Goal: Task Accomplishment & Management: Manage account settings

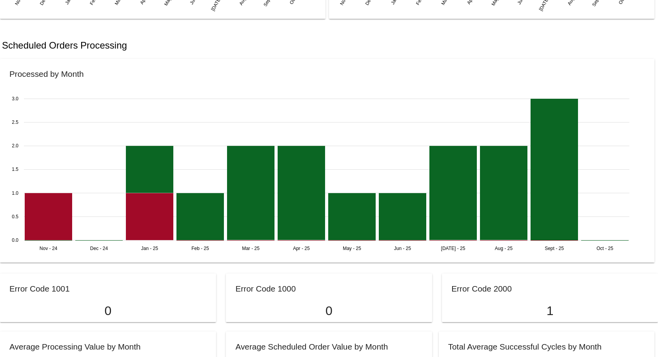
scroll to position [667, 0]
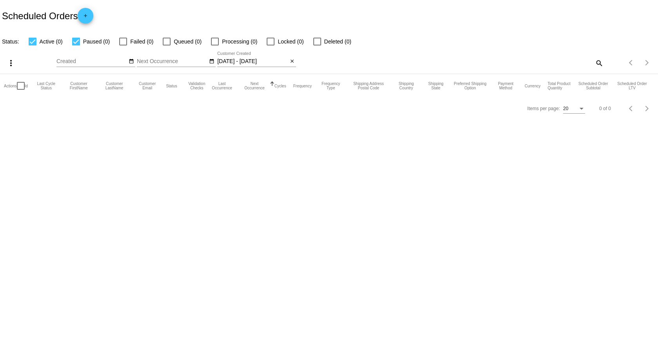
click at [272, 61] on input "09/08/2025 - 09/09/2025" at bounding box center [252, 61] width 71 height 6
select select "8"
select select "9"
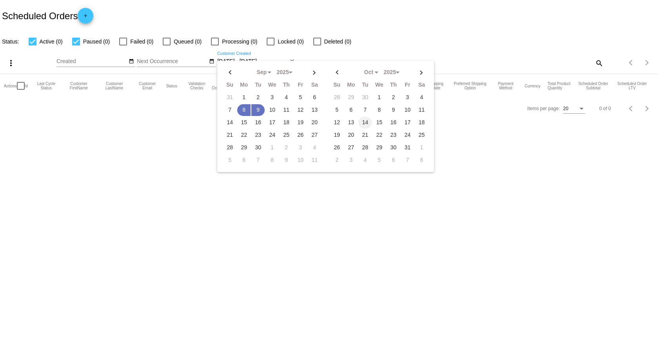
click at [366, 125] on td "14" at bounding box center [364, 123] width 13 height 12
click at [243, 106] on td "8" at bounding box center [243, 110] width 13 height 12
drag, startPoint x: 267, startPoint y: 230, endPoint x: 268, endPoint y: 224, distance: 5.9
click at [267, 229] on body "Scheduled Orders add Status: Active (0) Paused (0) Failed (0) Queued (0) Proces…" at bounding box center [329, 178] width 658 height 357
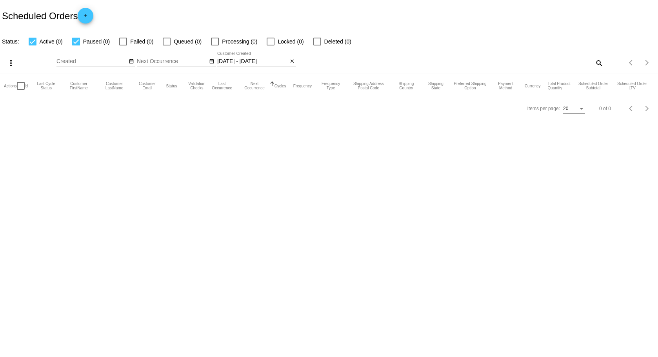
click at [260, 60] on input "09/08/2025 - 09/09/2025" at bounding box center [252, 61] width 71 height 6
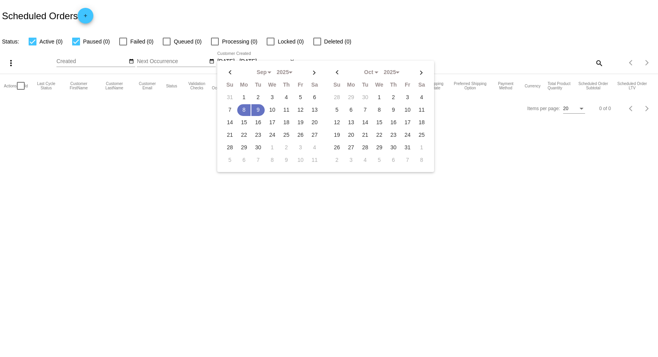
drag, startPoint x: 257, startPoint y: 109, endPoint x: 373, endPoint y: 107, distance: 115.3
click at [373, 107] on div "Sep Jan Feb Mar Apr Su Mo Tu We Th Fr Sa" at bounding box center [325, 116] width 217 height 111
click at [272, 109] on td "10" at bounding box center [271, 110] width 13 height 12
click at [240, 108] on td "8" at bounding box center [243, 110] width 13 height 12
click at [377, 122] on td "15" at bounding box center [379, 123] width 13 height 12
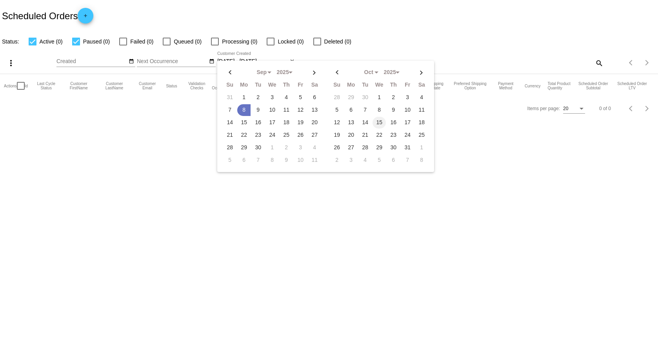
type input "09/08/2025 - 10/15/2025"
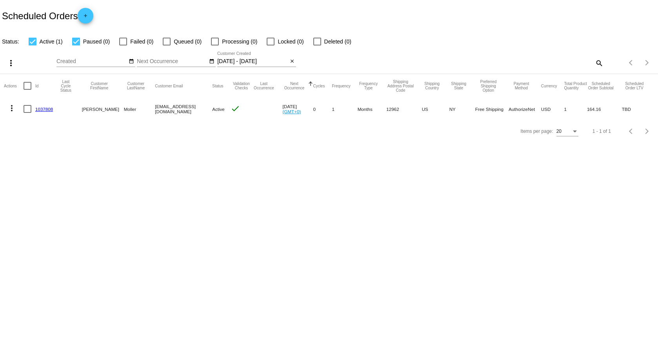
click at [15, 110] on mat-icon "more_vert" at bounding box center [11, 108] width 9 height 9
click at [47, 202] on button "delete Delete" at bounding box center [43, 202] width 78 height 19
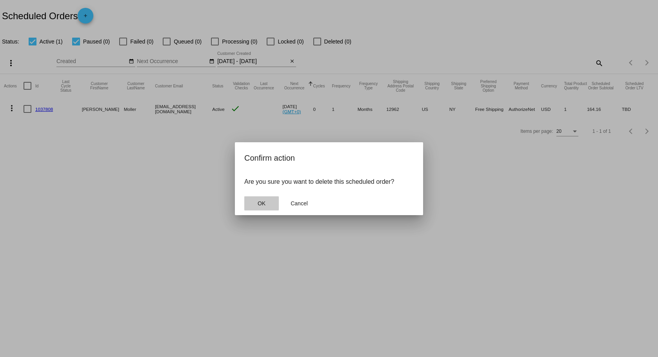
click at [273, 198] on button "OK" at bounding box center [261, 203] width 35 height 14
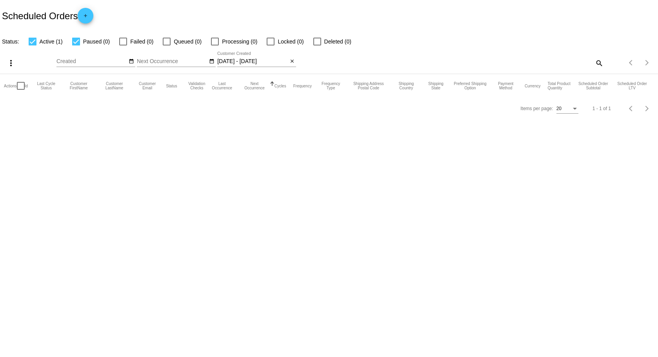
click at [275, 63] on input "09/08/2025 - 10/15/2025" at bounding box center [252, 61] width 71 height 6
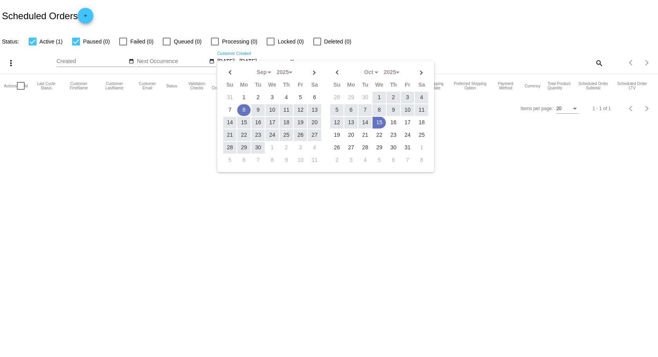
click at [244, 111] on td "8" at bounding box center [243, 110] width 13 height 12
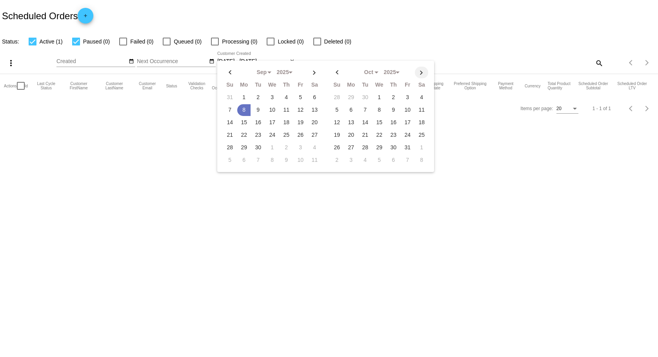
click at [423, 73] on th at bounding box center [421, 73] width 13 height 12
select select "10"
click at [365, 135] on td "18" at bounding box center [364, 135] width 13 height 12
type input "09/08/2025 - 11/18/2025"
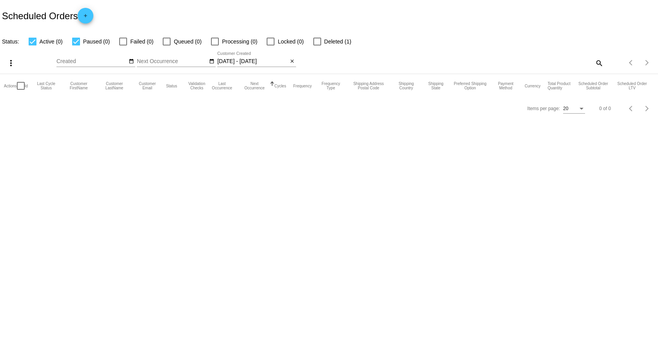
click at [280, 60] on input "09/08/2025 - 11/18/2025" at bounding box center [252, 61] width 71 height 6
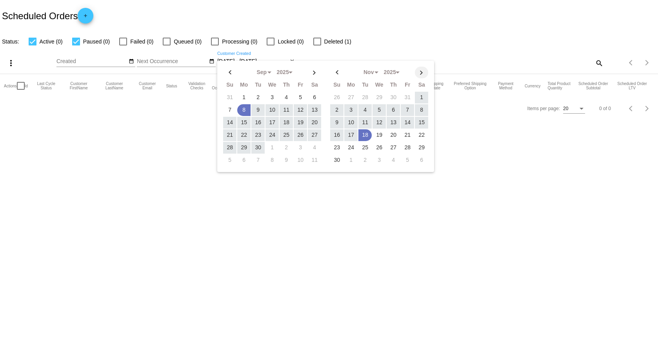
click at [424, 73] on th at bounding box center [421, 73] width 13 height 12
select select "11"
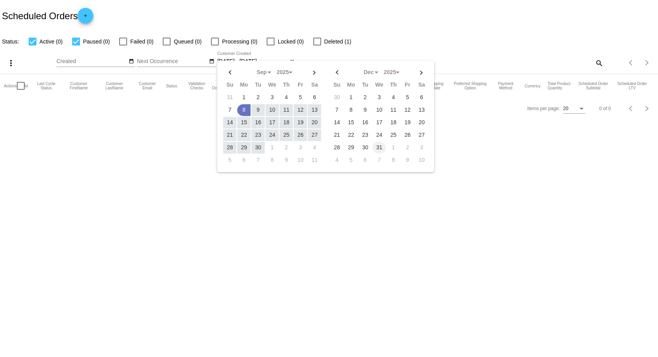
click at [379, 149] on td "31" at bounding box center [379, 148] width 13 height 12
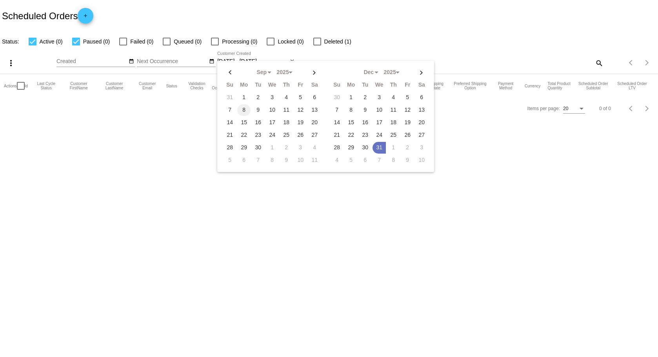
click at [242, 110] on td "8" at bounding box center [243, 110] width 13 height 12
click at [378, 147] on td "31" at bounding box center [379, 148] width 13 height 12
type input "09/08/2025 - 12/31/2025"
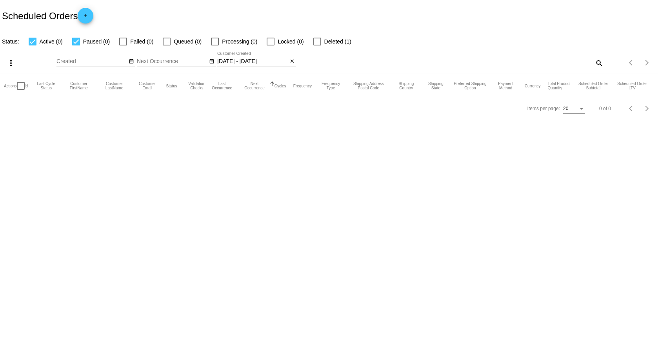
click at [598, 58] on mat-icon "search" at bounding box center [598, 63] width 9 height 12
click at [299, 60] on div "Oct Jan Feb Mar Apr Su Mo" at bounding box center [247, 63] width 383 height 22
click at [458, 64] on input "Search" at bounding box center [521, 61] width 164 height 6
type input "moller"
click at [328, 39] on span "Deleted (1)" at bounding box center [337, 41] width 27 height 9
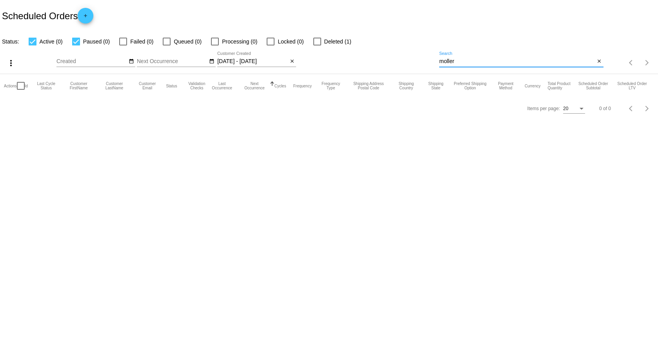
click at [317, 45] on input "Deleted (1)" at bounding box center [317, 45] width 0 height 0
checkbox input "true"
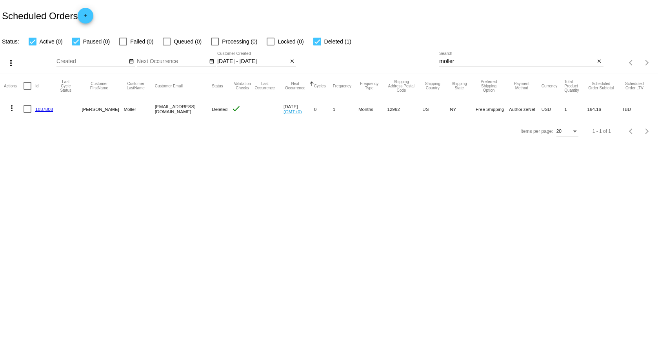
click at [49, 108] on link "1037808" at bounding box center [44, 109] width 18 height 5
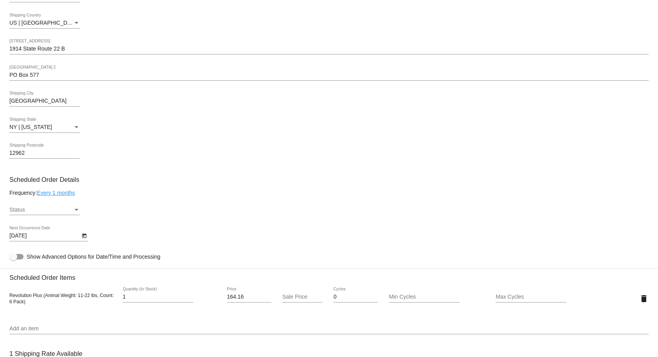
scroll to position [275, 0]
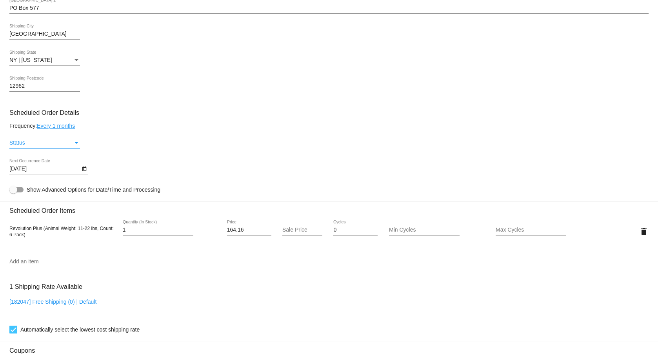
click at [76, 141] on div "Status" at bounding box center [76, 143] width 7 height 6
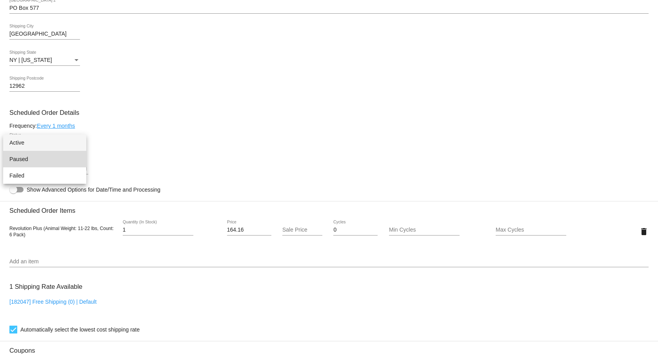
click at [67, 165] on span "Paused" at bounding box center [44, 159] width 71 height 16
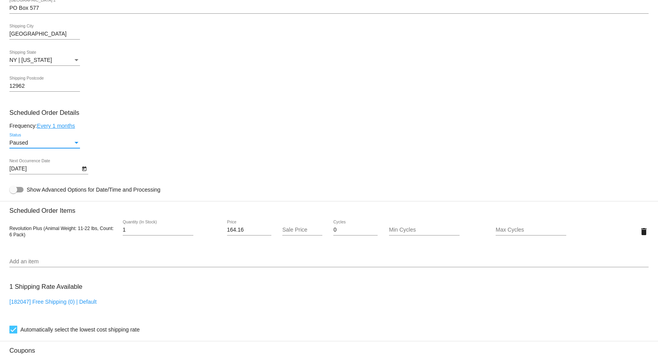
click at [75, 142] on div "Status" at bounding box center [77, 143] width 4 height 2
click at [177, 158] on div at bounding box center [329, 178] width 658 height 357
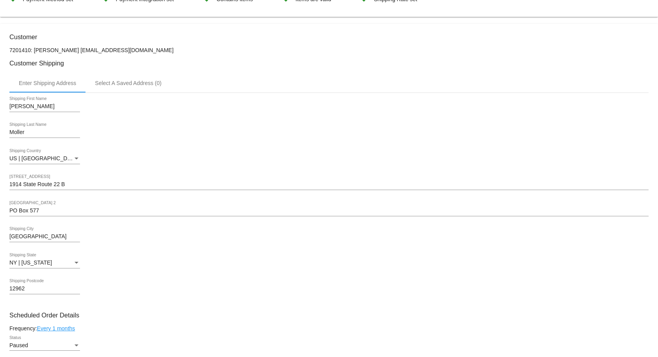
scroll to position [314, 0]
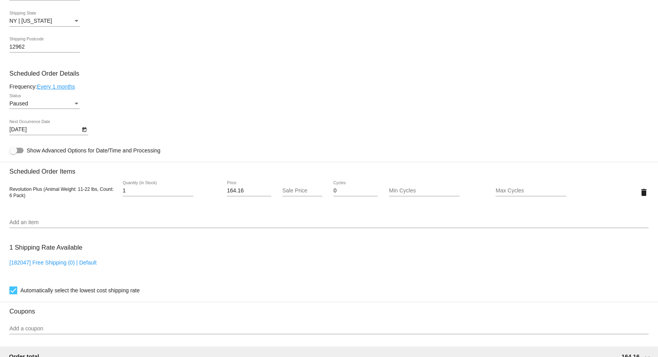
click at [42, 104] on div "Paused" at bounding box center [41, 104] width 64 height 6
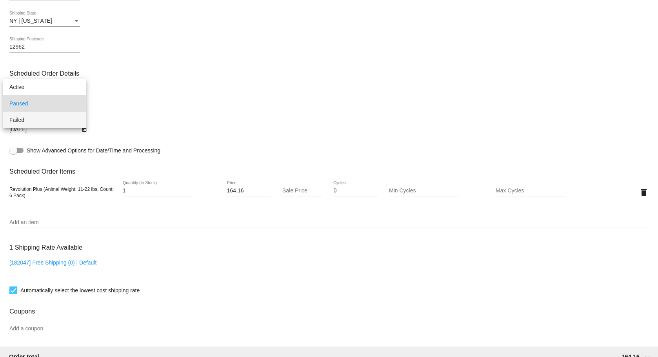
click at [48, 120] on span "Failed" at bounding box center [44, 120] width 71 height 16
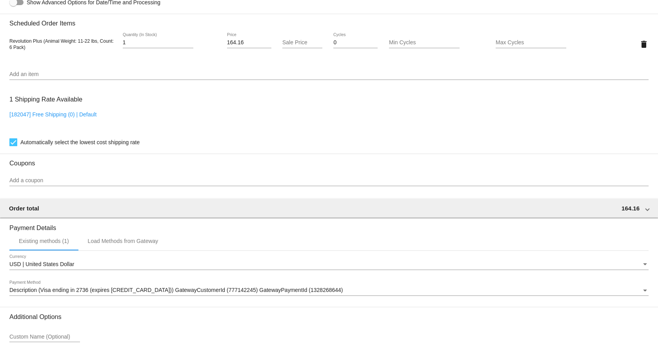
scroll to position [522, 0]
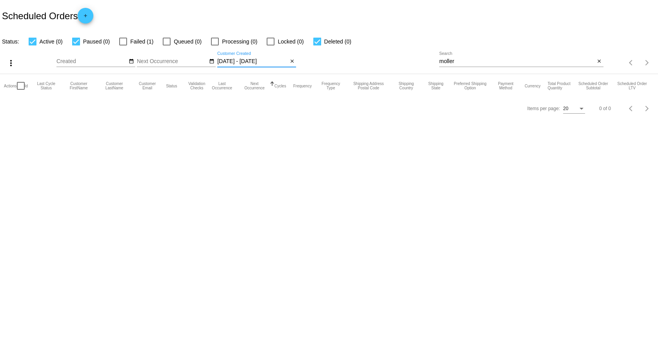
click at [265, 62] on input "[DATE] - [DATE]" at bounding box center [252, 61] width 71 height 6
select select "8"
select select "11"
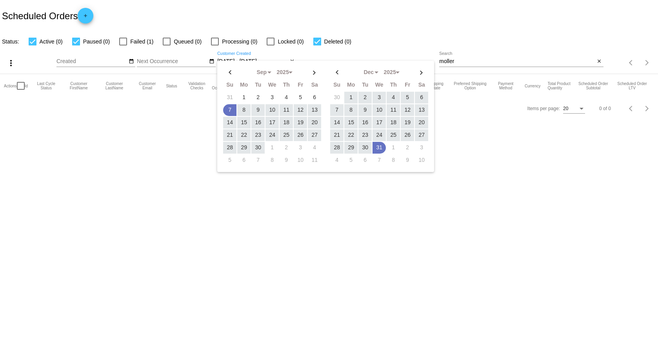
drag, startPoint x: 92, startPoint y: 133, endPoint x: 115, endPoint y: 119, distance: 26.8
click at [92, 133] on body "Scheduled Orders add Status: Active (0) Paused (0) Failed (1) Queued (0) Proces…" at bounding box center [329, 178] width 658 height 357
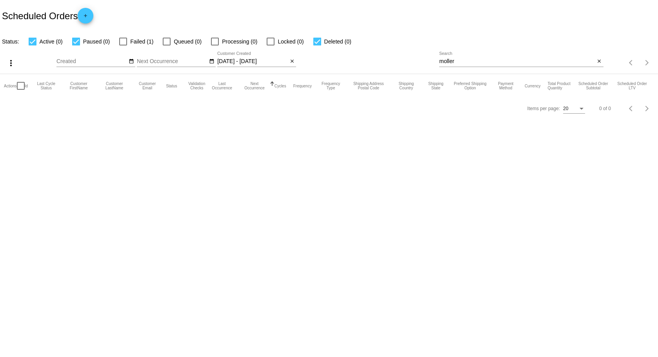
click at [136, 43] on span "Failed (1)" at bounding box center [141, 41] width 23 height 9
click at [123, 45] on input "Failed (1)" at bounding box center [123, 45] width 0 height 0
checkbox input "true"
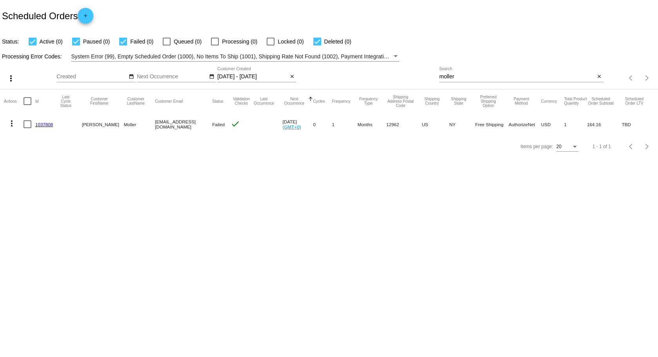
click at [29, 125] on div at bounding box center [28, 124] width 8 height 8
click at [27, 128] on input "checkbox" at bounding box center [27, 128] width 0 height 0
checkbox input "true"
click at [44, 125] on link "1037808" at bounding box center [44, 124] width 18 height 5
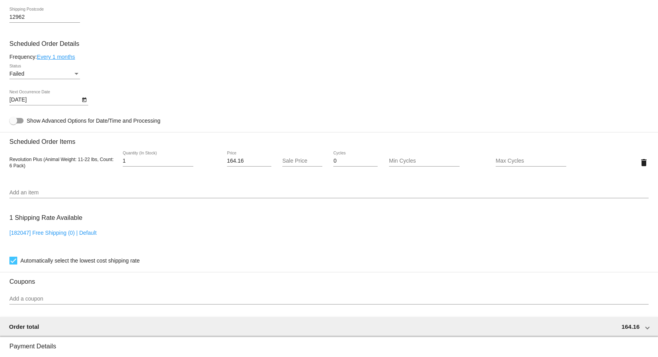
scroll to position [353, 0]
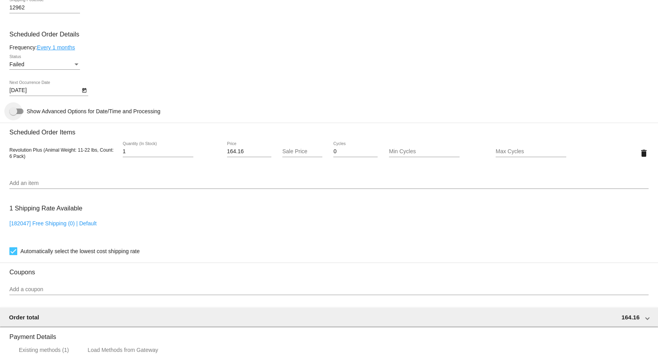
click at [19, 109] on div at bounding box center [16, 111] width 14 height 5
click at [13, 114] on input "Show Advanced Options for Date/Time and Processing" at bounding box center [13, 114] width 0 height 0
checkbox input "true"
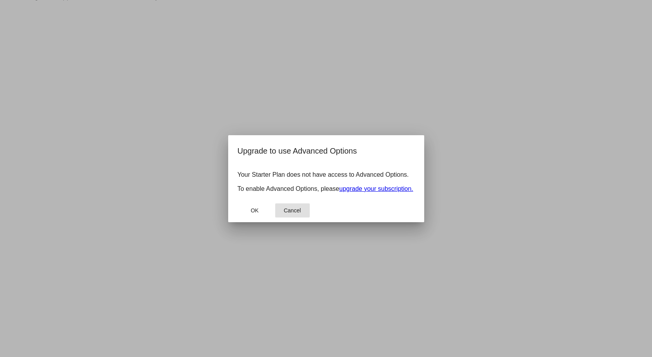
click at [285, 214] on span "Cancel" at bounding box center [292, 210] width 17 height 6
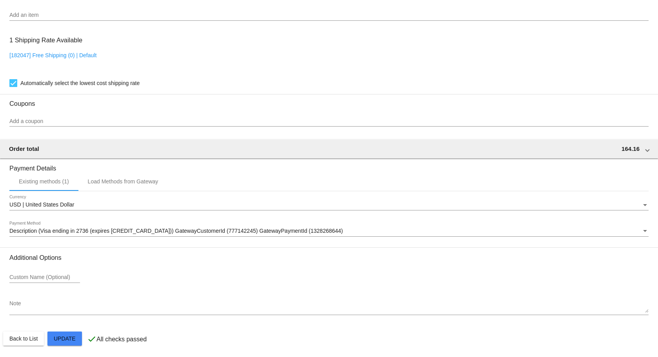
scroll to position [699, 0]
click at [126, 233] on span "Description (Visa ending in 2736 (expires 03/26)) GatewayCustomerId (777142245)…" at bounding box center [176, 230] width 334 height 6
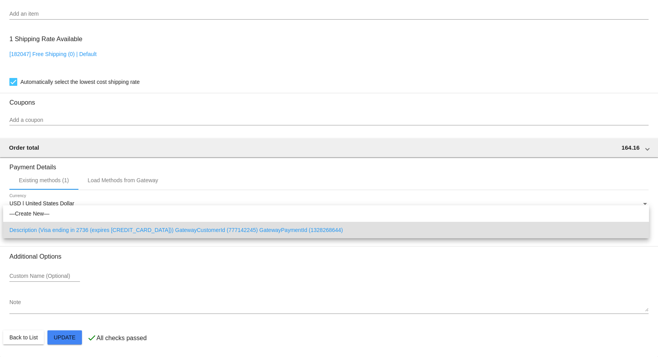
click at [144, 293] on div at bounding box center [329, 178] width 658 height 357
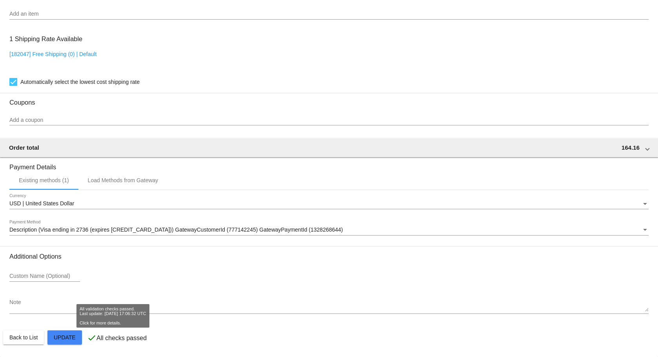
click at [102, 338] on p "All checks passed" at bounding box center [121, 338] width 50 height 7
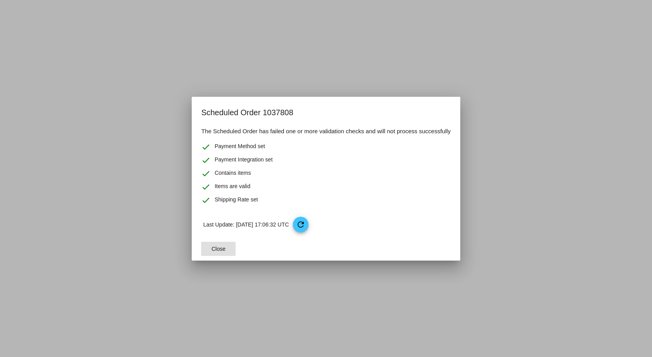
click at [209, 251] on button "Close" at bounding box center [218, 249] width 35 height 14
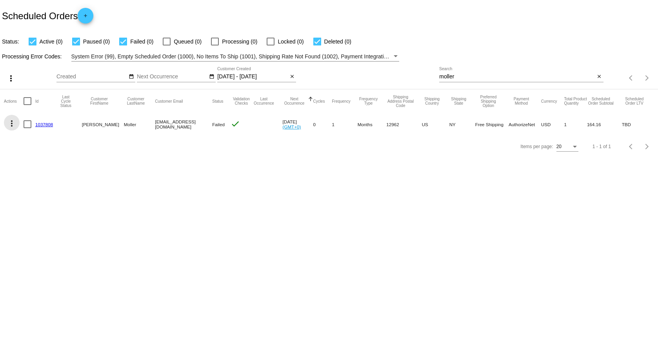
click at [13, 122] on mat-icon "more_vert" at bounding box center [11, 123] width 9 height 9
click at [127, 238] on div at bounding box center [329, 178] width 658 height 357
click at [27, 124] on div at bounding box center [28, 124] width 8 height 8
click at [27, 128] on input "checkbox" at bounding box center [27, 128] width 0 height 0
checkbox input "true"
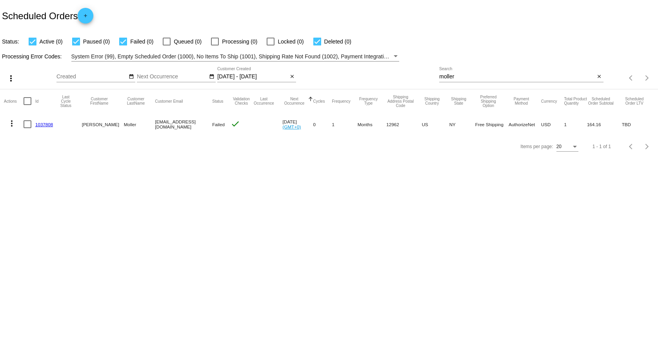
checkbox input "true"
click at [13, 123] on mat-icon "more_vert" at bounding box center [11, 123] width 9 height 9
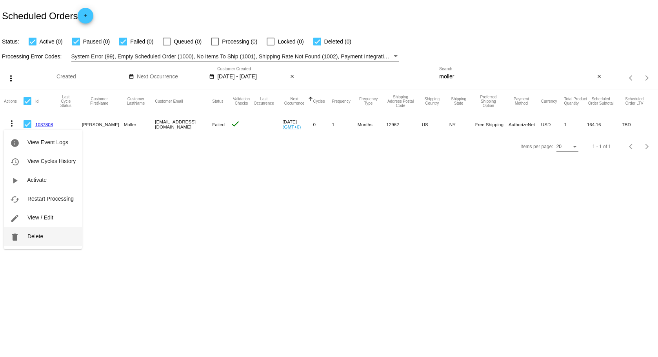
click at [32, 238] on span "Delete" at bounding box center [35, 236] width 16 height 6
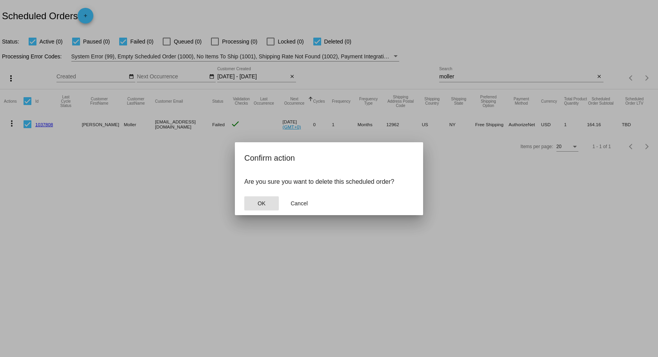
click at [262, 207] on button "OK" at bounding box center [261, 203] width 35 height 14
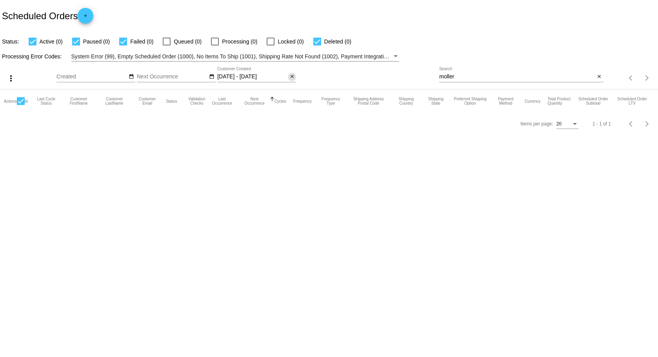
click at [292, 77] on mat-icon "close" at bounding box center [291, 77] width 5 height 6
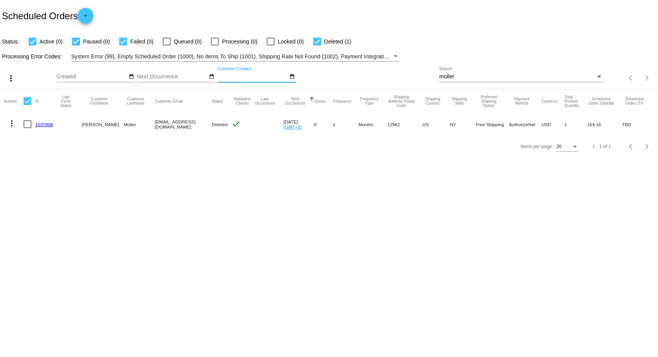
click at [24, 124] on div at bounding box center [28, 124] width 8 height 8
click at [27, 128] on input "checkbox" at bounding box center [27, 128] width 0 height 0
checkbox input "true"
click at [14, 124] on mat-icon "more_vert" at bounding box center [11, 123] width 9 height 9
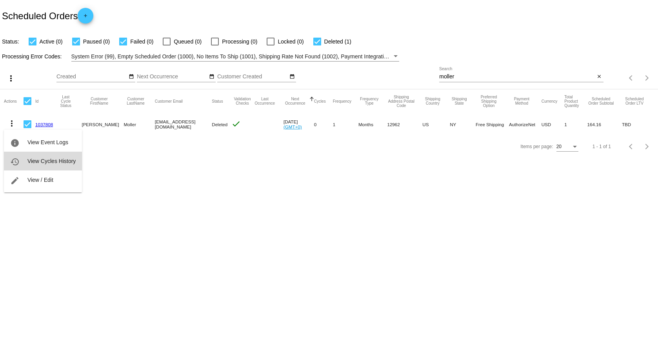
click at [36, 157] on button "history View Cycles History" at bounding box center [43, 161] width 78 height 19
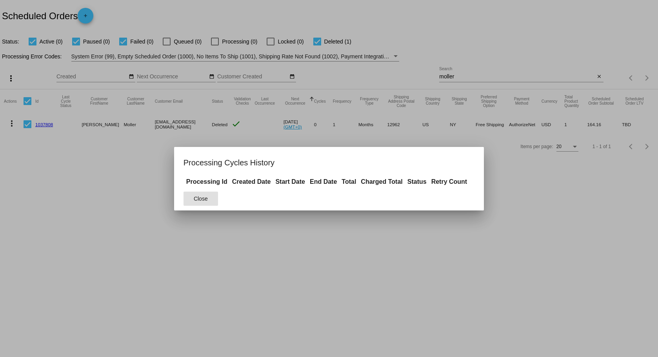
click at [196, 196] on span "Close" at bounding box center [201, 199] width 14 height 6
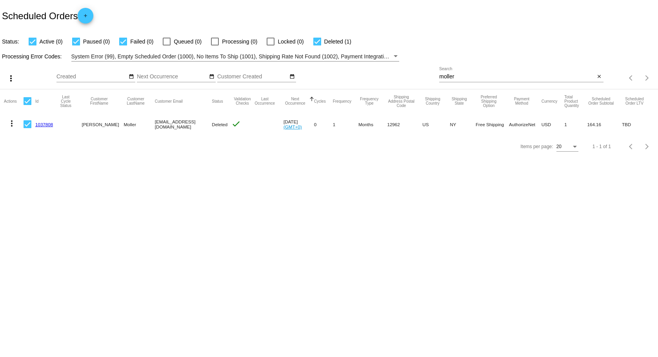
click at [14, 123] on mat-icon "more_vert" at bounding box center [11, 123] width 9 height 9
click at [35, 140] on span "View Event Logs" at bounding box center [47, 142] width 41 height 6
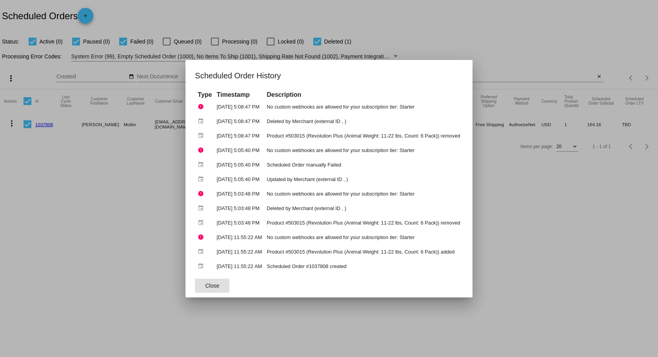
click at [155, 189] on div at bounding box center [329, 178] width 658 height 357
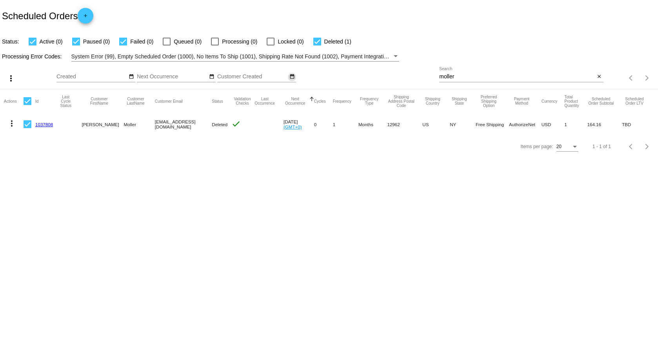
click at [294, 76] on mat-icon "date_range" at bounding box center [291, 77] width 5 height 6
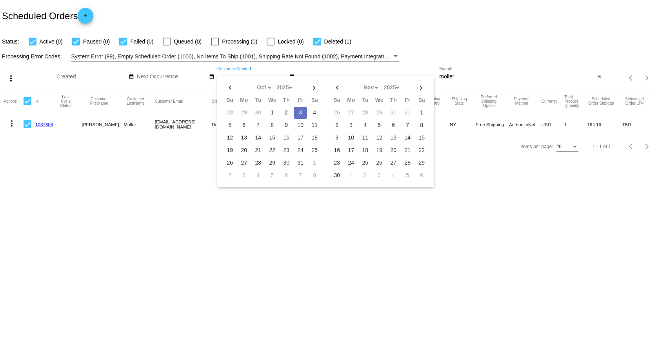
click at [297, 111] on td "3" at bounding box center [300, 113] width 13 height 12
click at [423, 92] on th at bounding box center [421, 88] width 13 height 12
select select "0"
select select "2026"
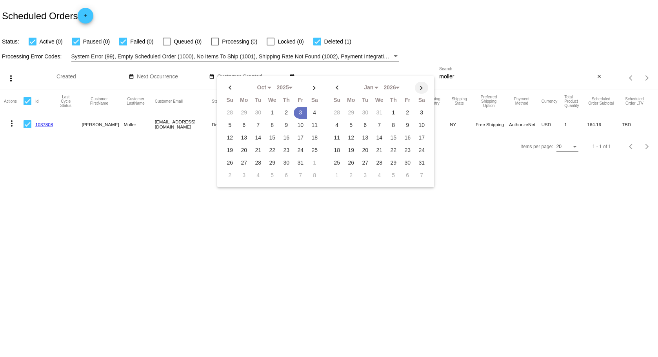
click at [421, 91] on th at bounding box center [421, 88] width 13 height 12
select select "1"
click at [421, 162] on td "28" at bounding box center [421, 163] width 13 height 12
type input "[DATE] - [DATE]"
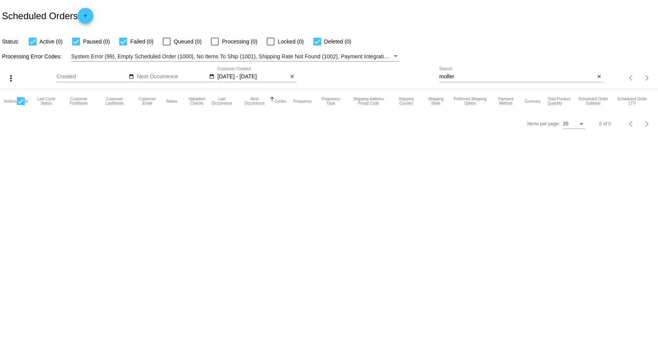
drag, startPoint x: 356, startPoint y: 222, endPoint x: 366, endPoint y: 208, distance: 17.2
click at [356, 220] on body "Scheduled Orders add Status: Active (0) Paused (0) Failed (0) Queued (0) Proces…" at bounding box center [329, 178] width 658 height 357
